Goal: Navigation & Orientation: Understand site structure

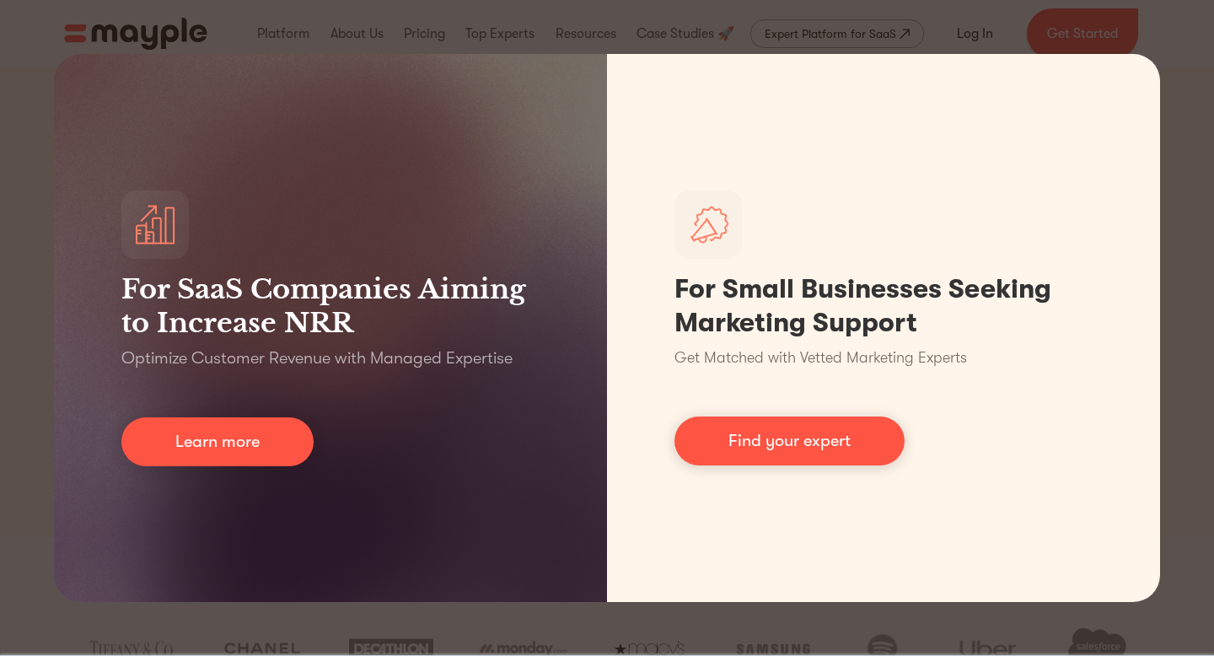
click at [13, 166] on div "For SaaS Companies Aiming to Increase NRR Optimize Customer Revenue with Manage…" at bounding box center [607, 328] width 1214 height 656
click at [1179, 77] on div "For SaaS Companies Aiming to Increase NRR Optimize Customer Revenue with Manage…" at bounding box center [607, 328] width 1214 height 656
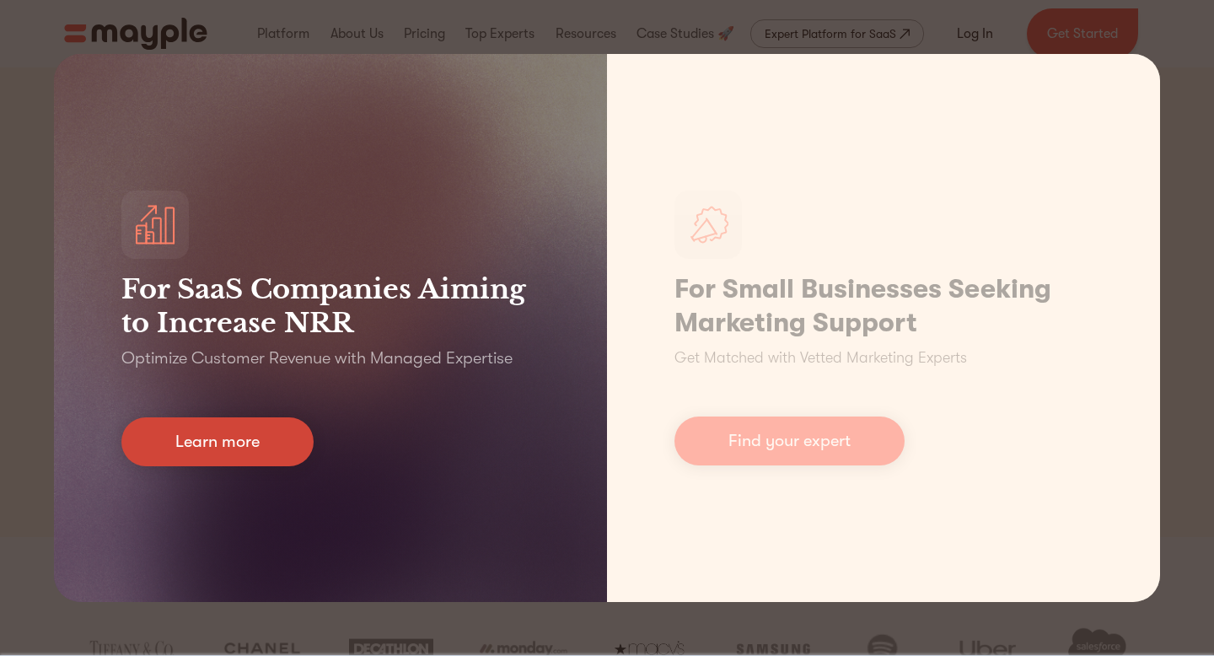
click at [202, 439] on link "Learn more" at bounding box center [217, 441] width 192 height 49
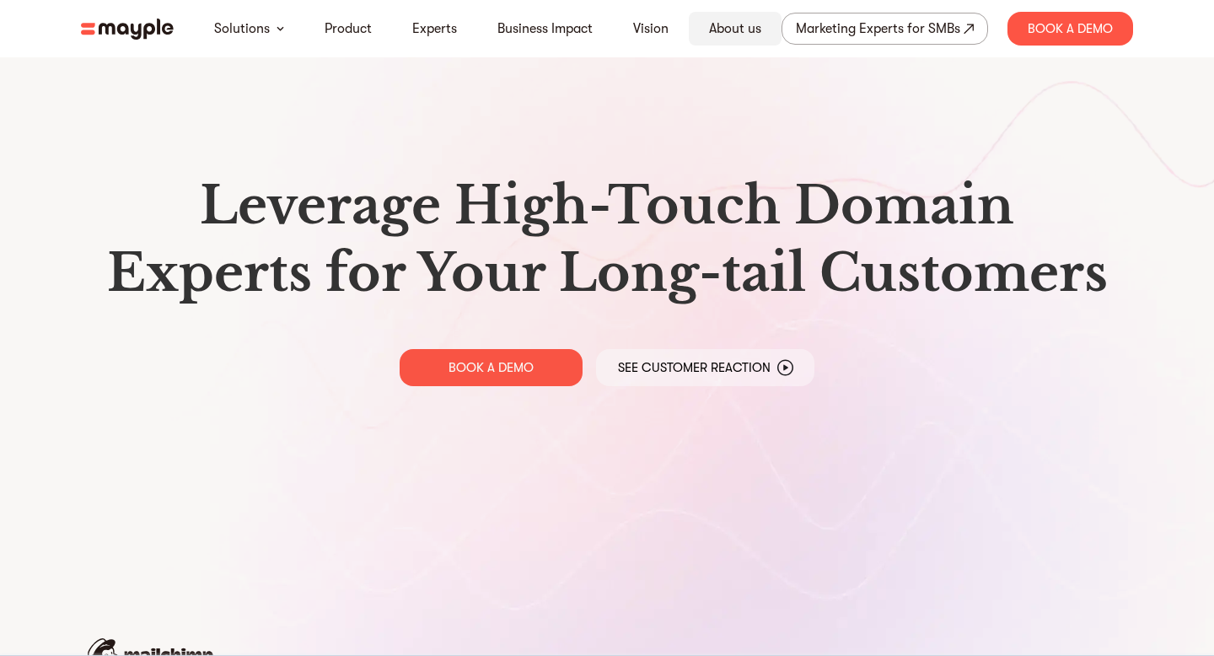
click at [740, 32] on link "About us" at bounding box center [735, 29] width 52 height 20
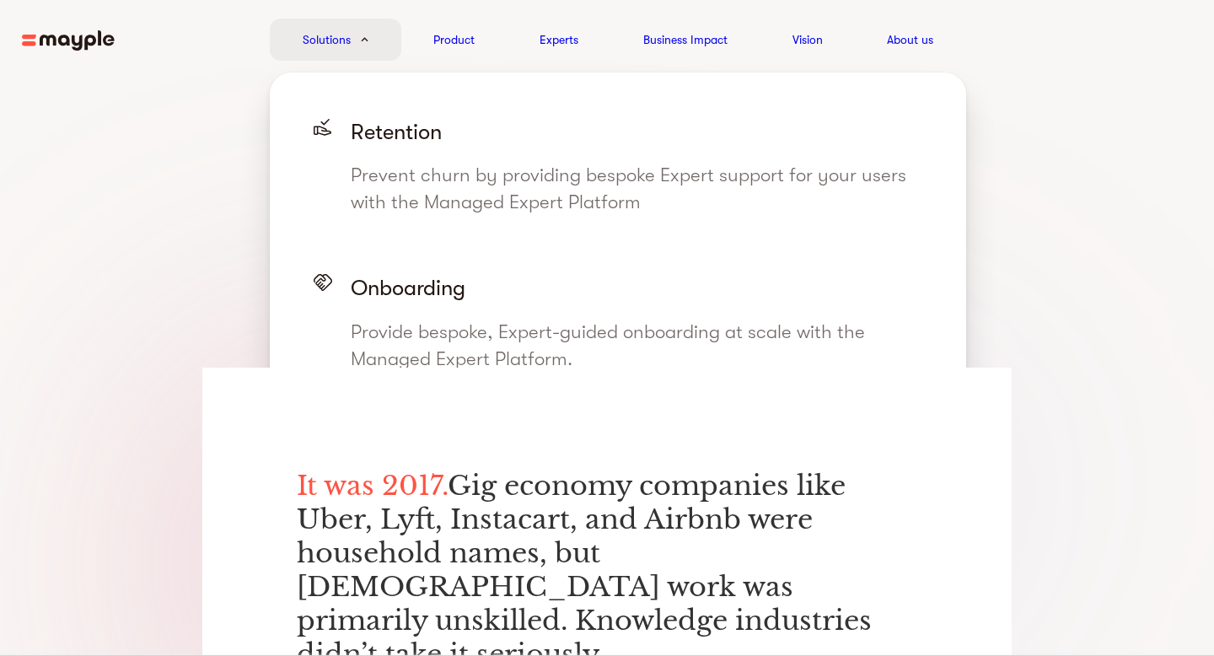
click at [344, 40] on link "Solutions" at bounding box center [327, 40] width 48 height 20
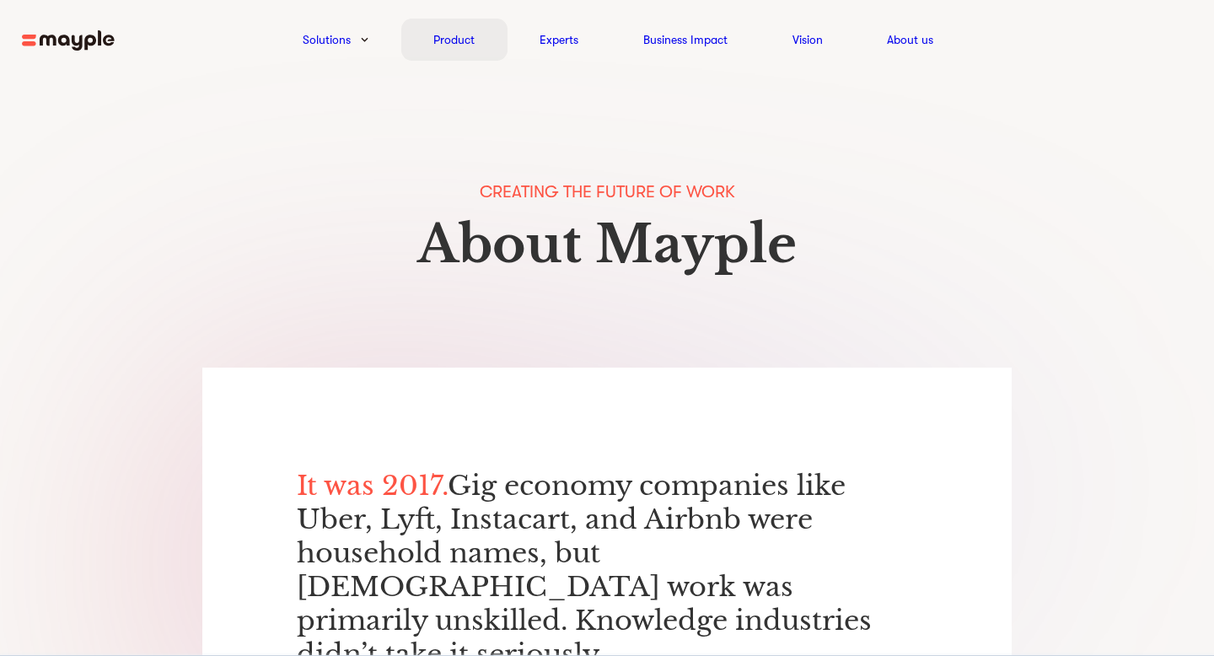
click at [475, 40] on div "Product" at bounding box center [454, 40] width 106 height 42
